Goal: Task Accomplishment & Management: Manage account settings

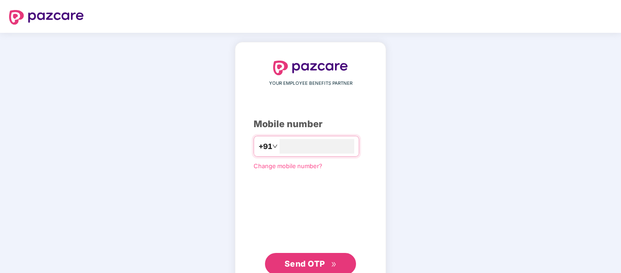
type input "**********"
click at [302, 257] on span "Send OTP" at bounding box center [310, 263] width 52 height 13
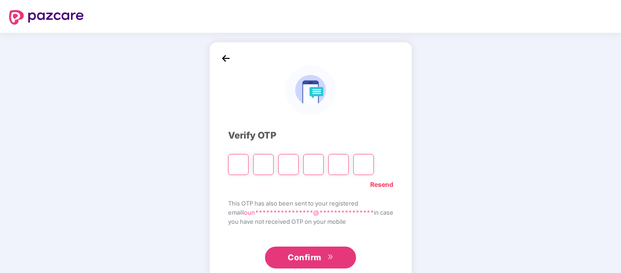
type input "*"
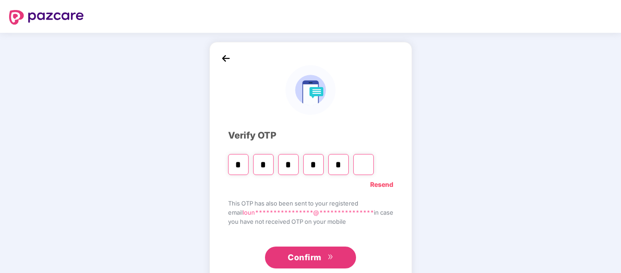
type input "*"
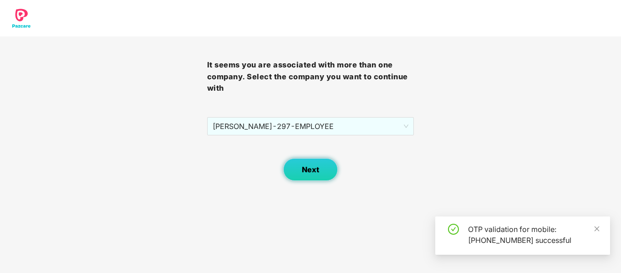
click at [313, 169] on span "Next" at bounding box center [310, 169] width 17 height 9
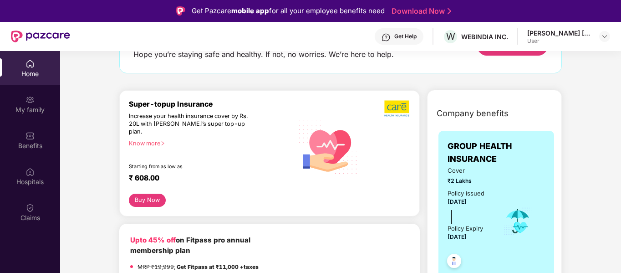
scroll to position [91, 0]
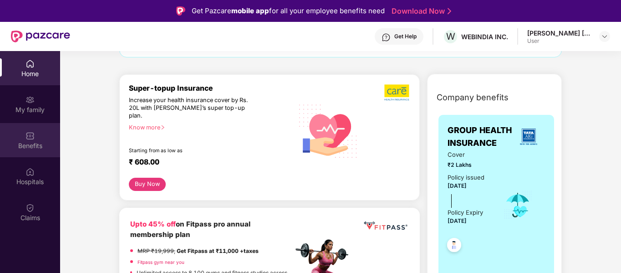
click at [24, 137] on div "Benefits" at bounding box center [30, 140] width 60 height 34
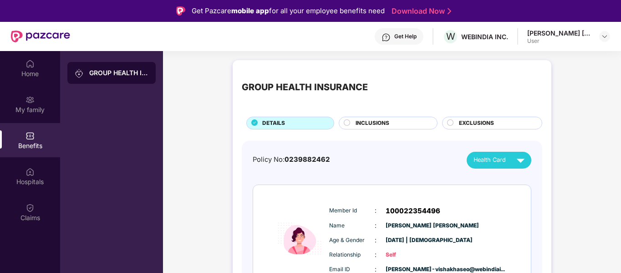
scroll to position [35, 0]
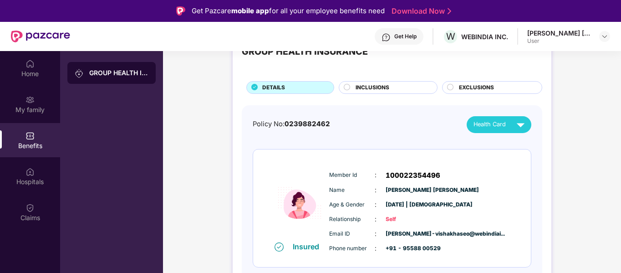
click at [399, 204] on span "[DATE] | [DEMOGRAPHIC_DATA]" at bounding box center [408, 204] width 46 height 9
drag, startPoint x: 404, startPoint y: 204, endPoint x: 386, endPoint y: 204, distance: 17.3
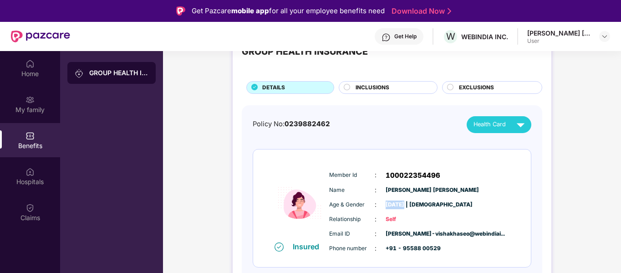
click at [386, 204] on span "[DATE] | [DEMOGRAPHIC_DATA]" at bounding box center [408, 204] width 46 height 9
click at [395, 206] on span "[DATE] | [DEMOGRAPHIC_DATA]" at bounding box center [408, 204] width 46 height 9
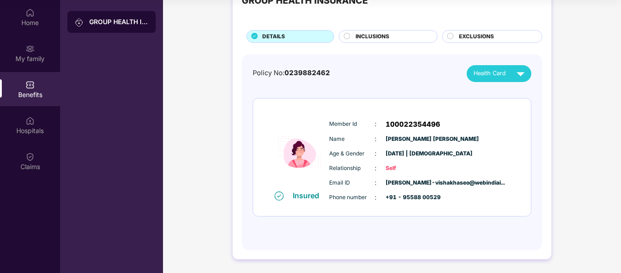
scroll to position [0, 0]
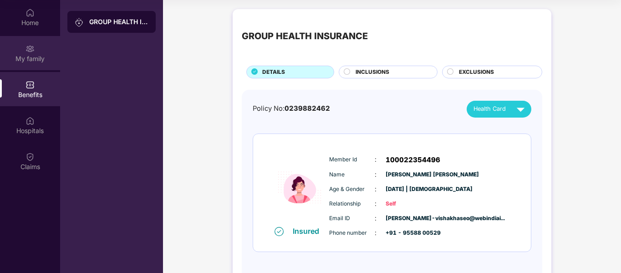
click at [36, 52] on div "My family" at bounding box center [30, 53] width 60 height 34
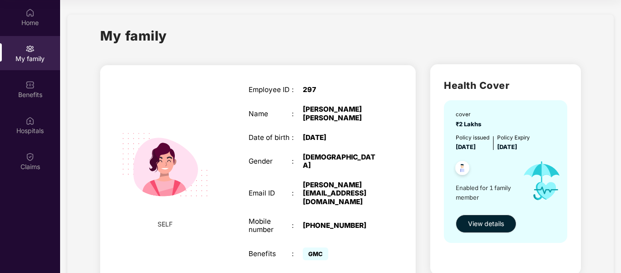
click at [321, 138] on div "[DATE]" at bounding box center [341, 137] width 76 height 8
click at [337, 135] on div "[DATE]" at bounding box center [341, 137] width 76 height 8
click at [36, 91] on div "Benefits" at bounding box center [30, 94] width 60 height 9
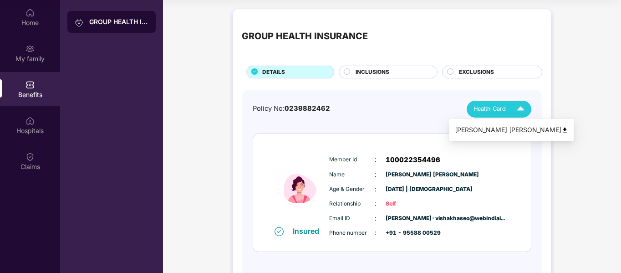
click at [497, 111] on span "Health Card" at bounding box center [489, 108] width 32 height 9
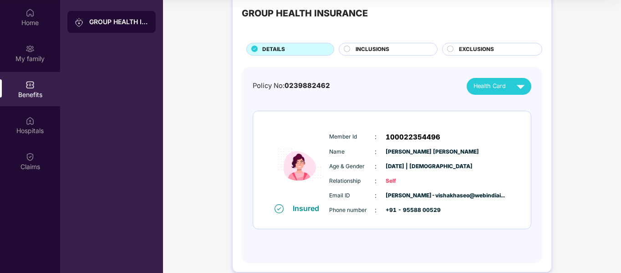
scroll to position [35, 0]
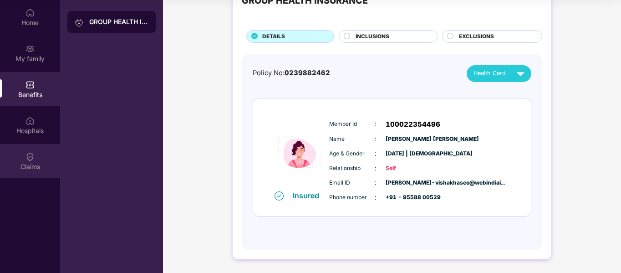
click at [27, 161] on div "Claims" at bounding box center [30, 161] width 60 height 34
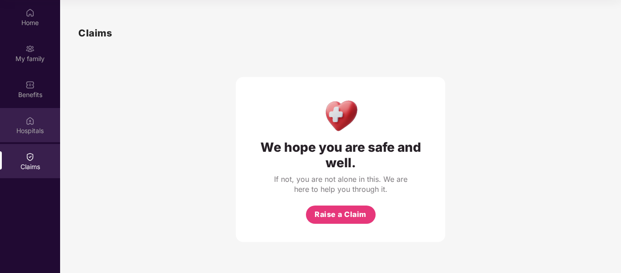
click at [26, 126] on div "Hospitals" at bounding box center [30, 130] width 60 height 9
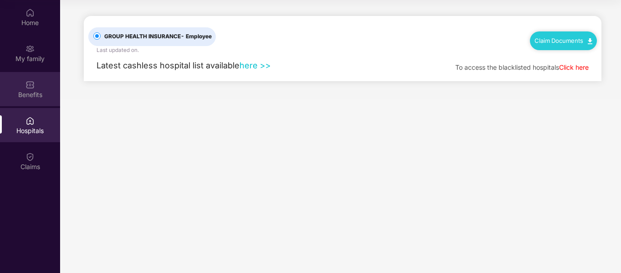
click at [21, 84] on div "Benefits" at bounding box center [30, 89] width 60 height 34
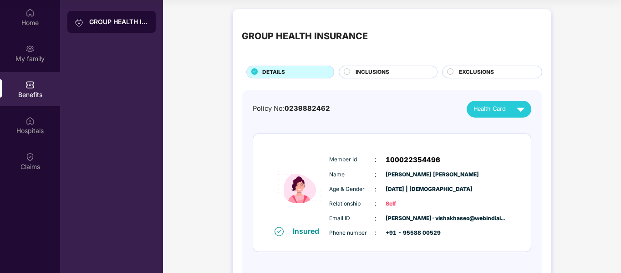
scroll to position [35, 0]
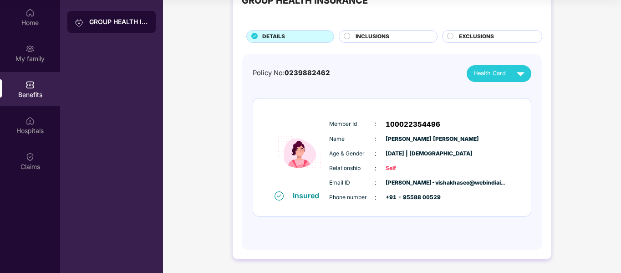
click at [380, 36] on span "INCLUSIONS" at bounding box center [372, 36] width 34 height 9
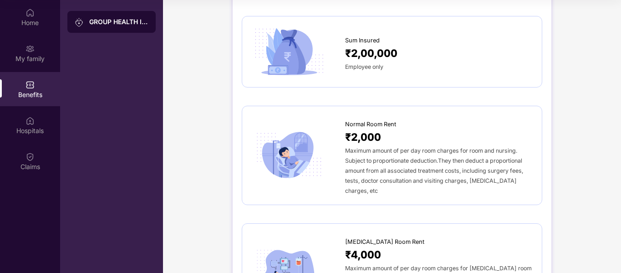
scroll to position [0, 0]
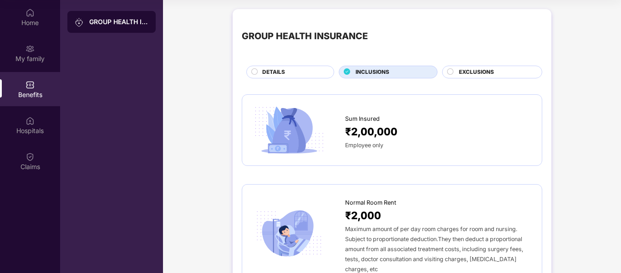
click at [454, 71] on div "EXCLUSIONS" at bounding box center [495, 73] width 83 height 10
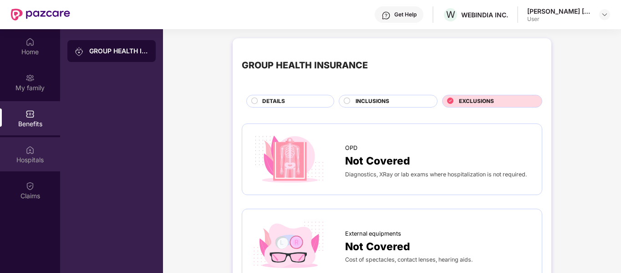
scroll to position [5, 0]
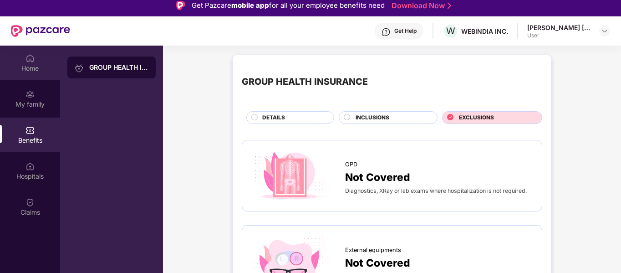
click at [28, 66] on div "Home" at bounding box center [30, 68] width 60 height 9
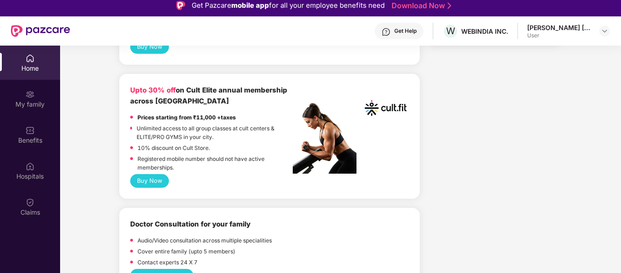
scroll to position [364, 0]
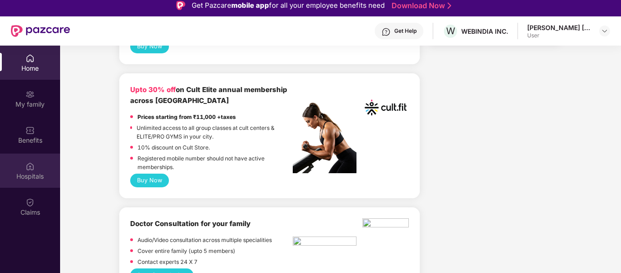
click at [25, 168] on div "Hospitals" at bounding box center [30, 170] width 60 height 34
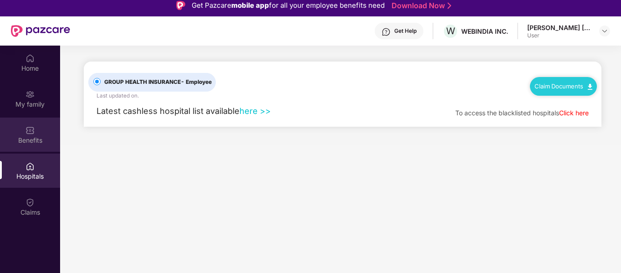
click at [31, 137] on div "Benefits" at bounding box center [30, 140] width 60 height 9
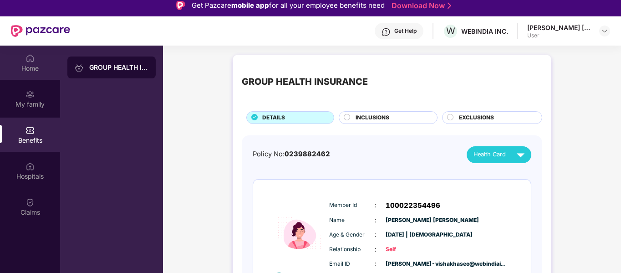
click at [34, 66] on div "Home" at bounding box center [30, 68] width 60 height 9
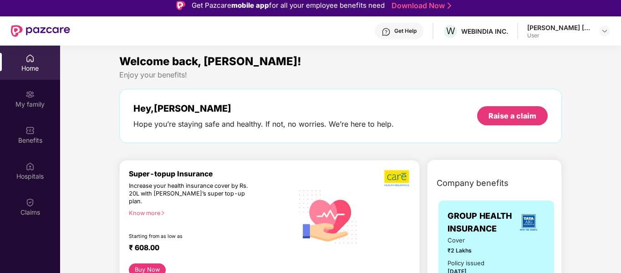
click at [597, 31] on div "[PERSON_NAME] [PERSON_NAME] User" at bounding box center [568, 31] width 83 height 16
click at [607, 31] on img at bounding box center [604, 30] width 7 height 7
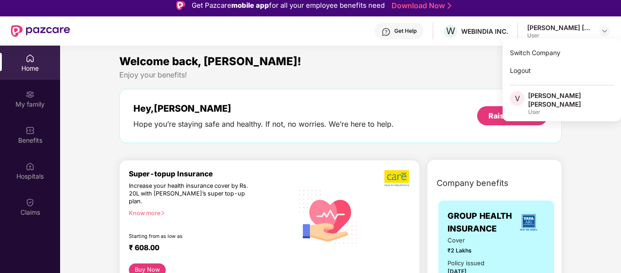
click at [439, 65] on div "Welcome back, [PERSON_NAME]!" at bounding box center [340, 61] width 442 height 17
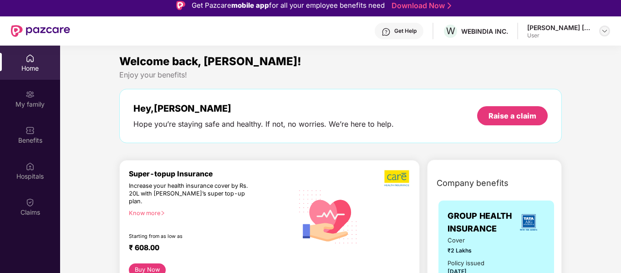
click at [602, 31] on img at bounding box center [604, 30] width 7 height 7
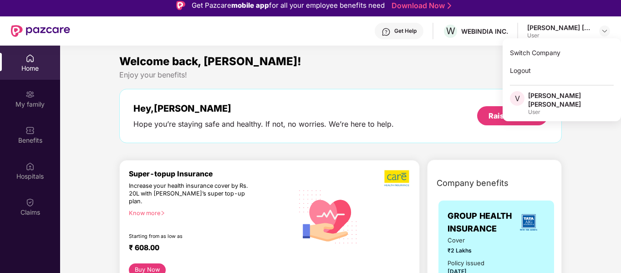
click at [396, 68] on div "Welcome back, [PERSON_NAME]!" at bounding box center [340, 61] width 442 height 17
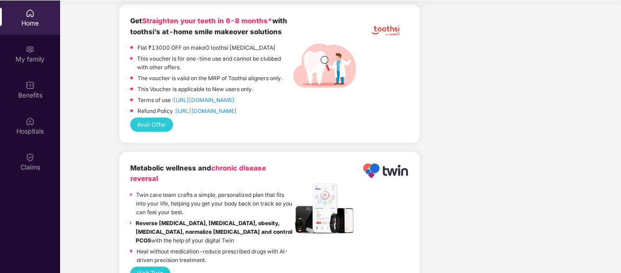
scroll to position [51, 0]
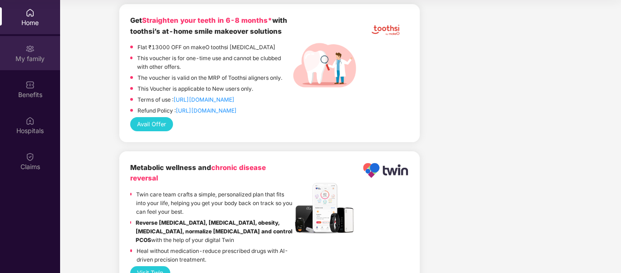
click at [31, 54] on div "My family" at bounding box center [30, 58] width 60 height 9
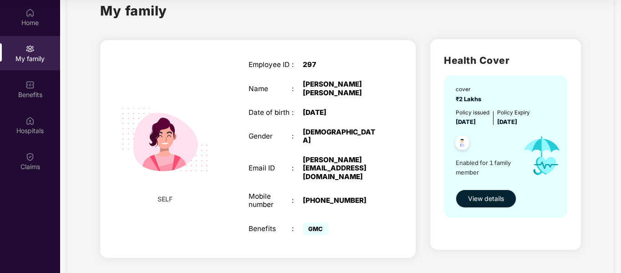
scroll to position [39, 0]
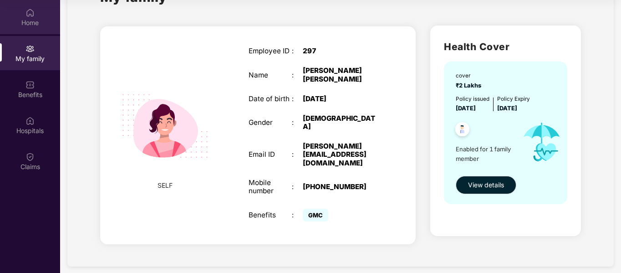
click at [22, 24] on div "Home" at bounding box center [30, 22] width 60 height 9
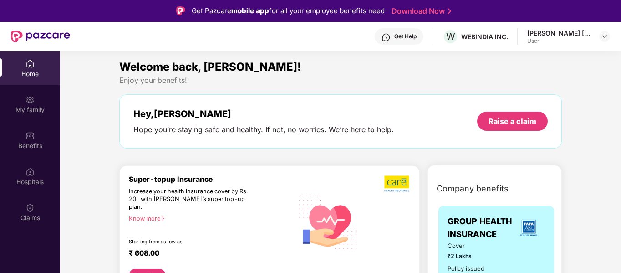
click at [391, 33] on div "Get Help" at bounding box center [398, 36] width 49 height 16
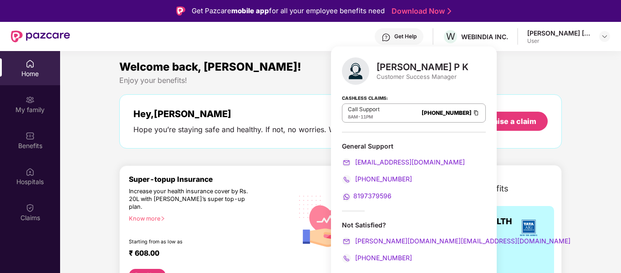
click at [487, 70] on div "Welcome back, [PERSON_NAME]!" at bounding box center [340, 66] width 442 height 17
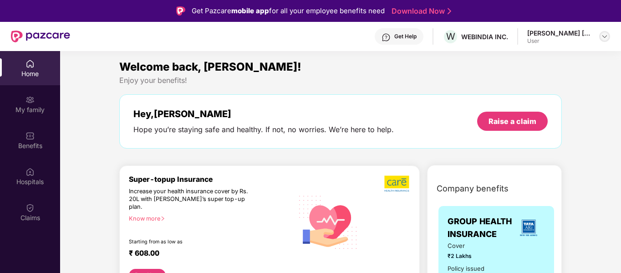
click at [601, 38] on img at bounding box center [604, 36] width 7 height 7
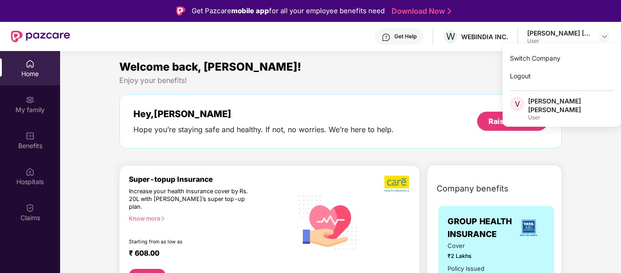
click at [440, 76] on div "Enjoy your benefits!" at bounding box center [340, 81] width 442 height 10
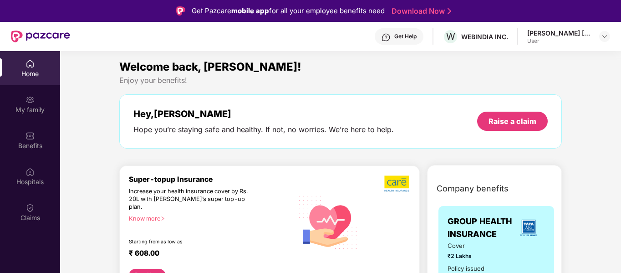
click at [611, 38] on header "Get Help W WEBINDIA INC. [PERSON_NAME] [PERSON_NAME] User" at bounding box center [310, 36] width 621 height 29
click at [607, 34] on img at bounding box center [604, 36] width 7 height 7
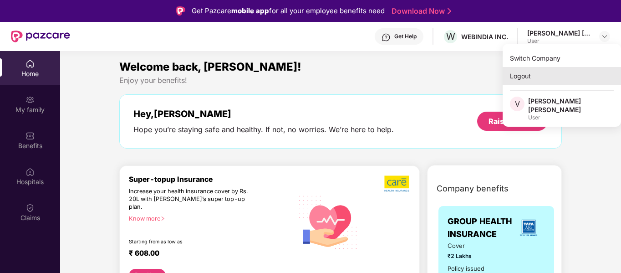
click at [516, 79] on div "Logout" at bounding box center [561, 76] width 118 height 18
